Goal: Browse casually

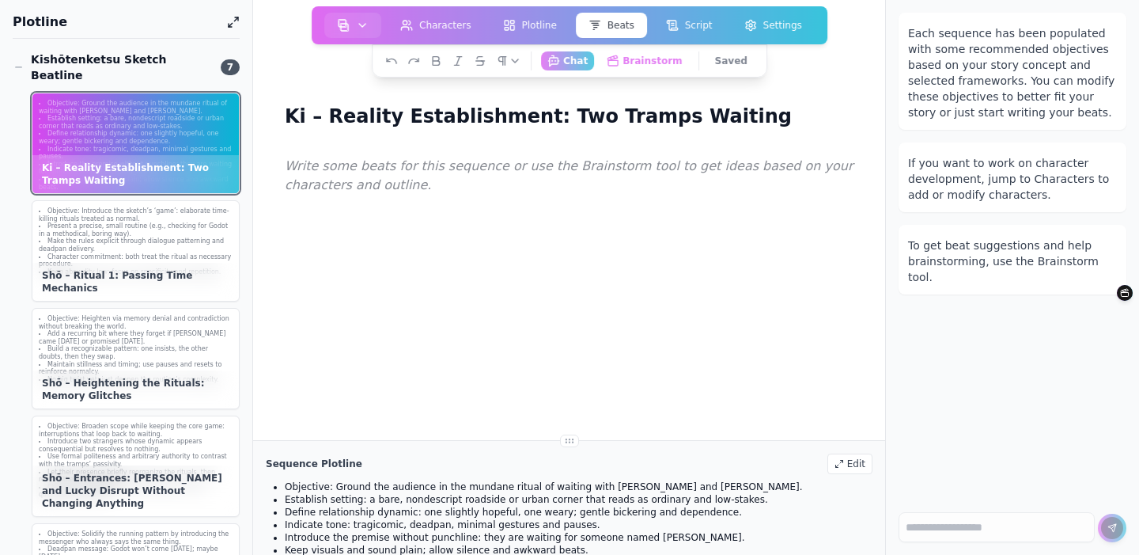
click at [1029, 66] on div "Each sequence has been populated with some recommended objectives based on your…" at bounding box center [1012, 72] width 209 height 95
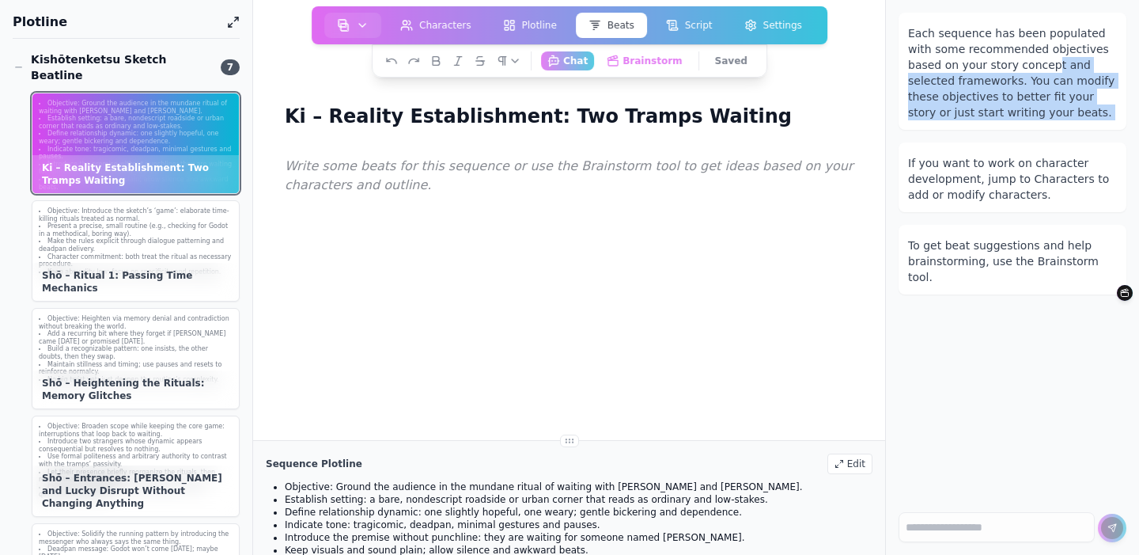
drag, startPoint x: 1014, startPoint y: 63, endPoint x: 1038, endPoint y: 134, distance: 74.3
click at [1038, 134] on div "Each sequence has been populated with some recommended objectives based on your…" at bounding box center [1013, 154] width 228 height 282
click at [1006, 133] on div "Each sequence has been populated with some recommended objectives based on your…" at bounding box center [1013, 154] width 228 height 282
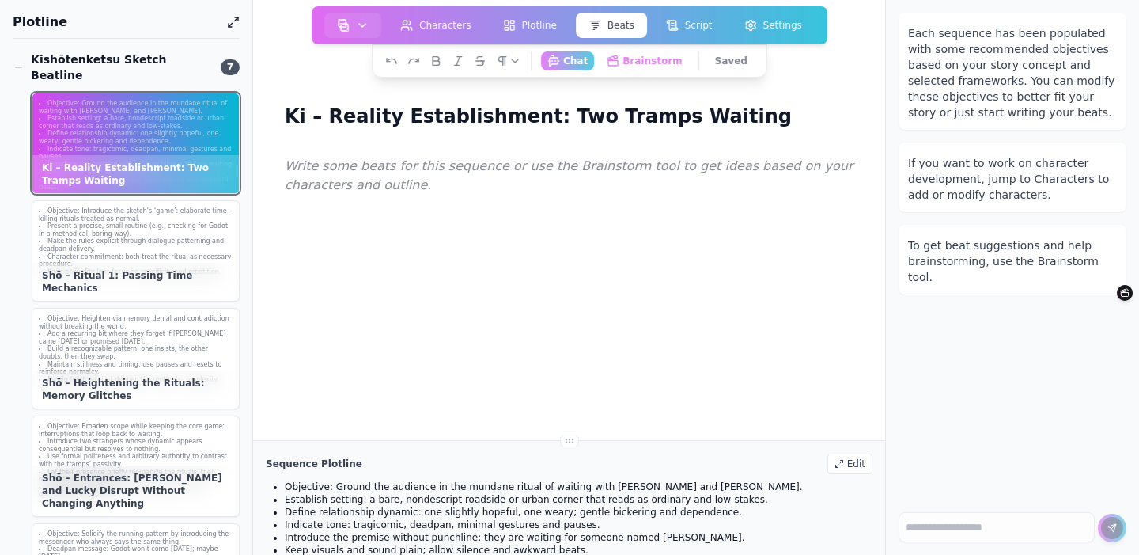
click at [718, 352] on div at bounding box center [568, 427] width 581 height 555
click at [451, 281] on div at bounding box center [568, 427] width 581 height 555
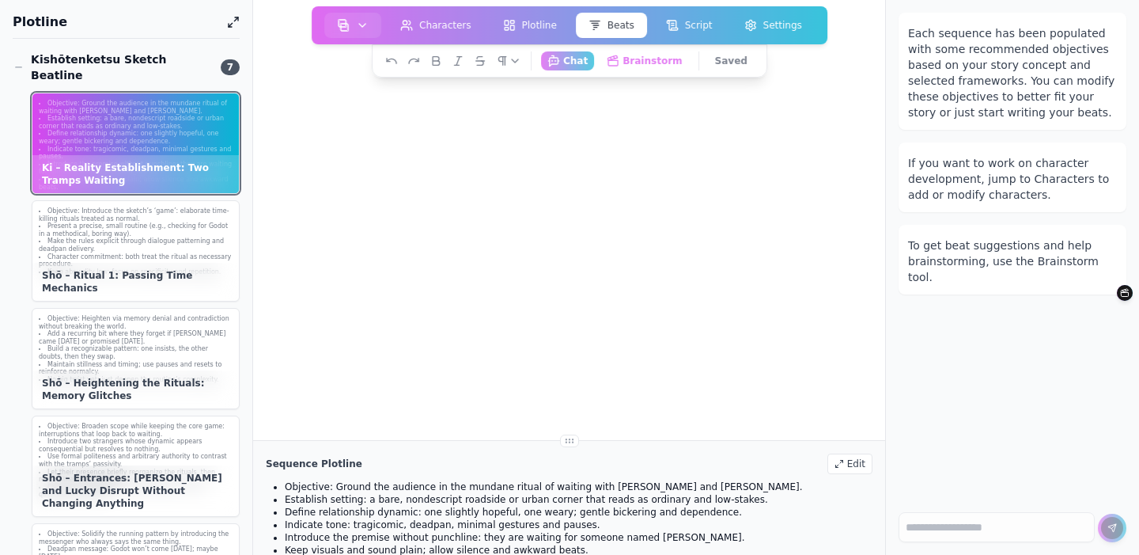
scroll to position [328, 0]
click at [150, 370] on div "Shō – Heightening the Rituals: Memory Glitches" at bounding box center [135, 389] width 206 height 38
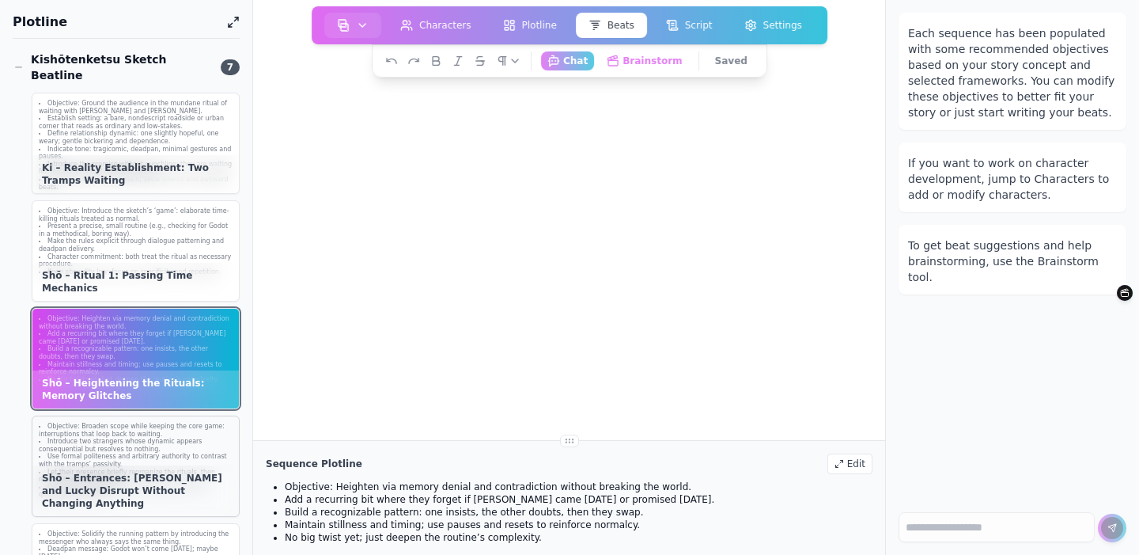
click at [147, 453] on li "Use formal politeness and arbitrary authority to contrast with the tramps’ pass…" at bounding box center [136, 460] width 194 height 15
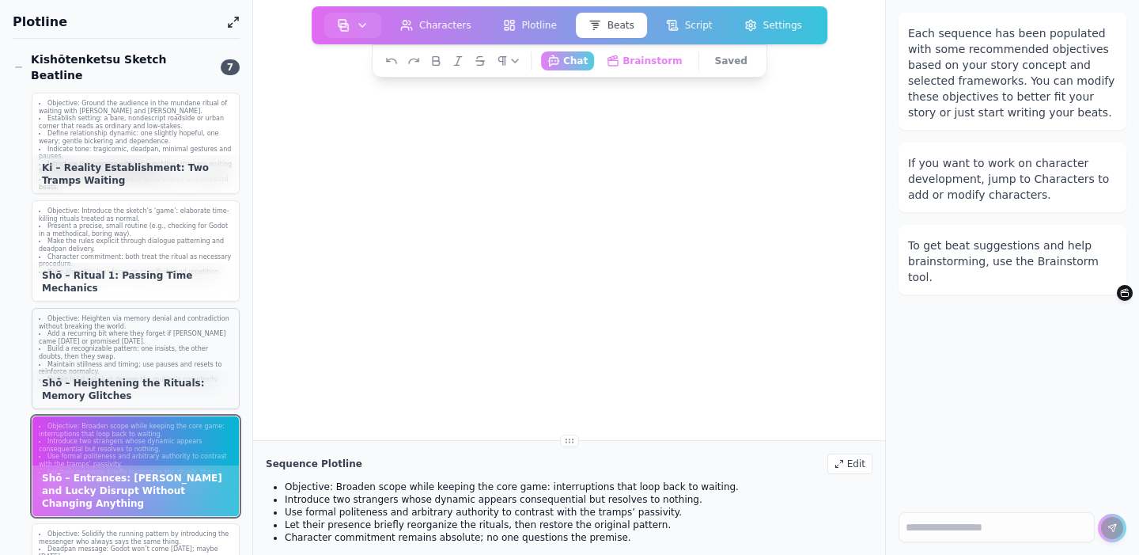
click at [145, 370] on div "Shō – Heightening the Rituals: Memory Glitches" at bounding box center [135, 389] width 206 height 38
